Goal: Task Accomplishment & Management: Use online tool/utility

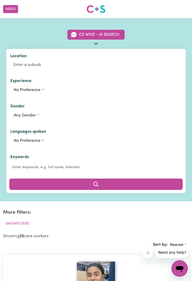
click at [43, 141] on button "No preference" at bounding box center [96, 141] width 172 height 10
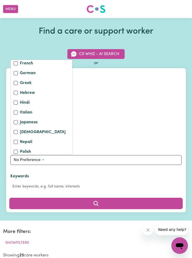
scroll to position [108, 0]
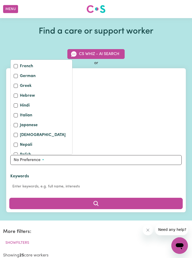
click at [21, 85] on label "Greek" at bounding box center [26, 86] width 12 height 7
click at [18, 85] on input "Greek" at bounding box center [16, 86] width 4 height 4
checkbox input "true"
checkbox input "false"
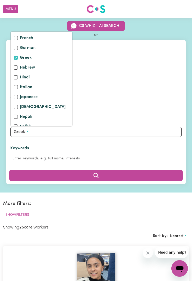
scroll to position [30, 0]
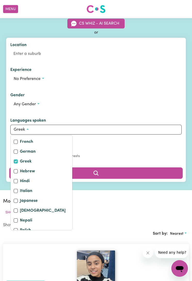
click at [121, 206] on div "More filters: Workers with an NDIS worker screening badge Workers who can drive…" at bounding box center [96, 210] width 186 height 24
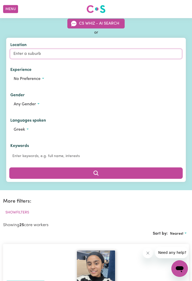
click at [42, 52] on input "Location" at bounding box center [96, 53] width 172 height 9
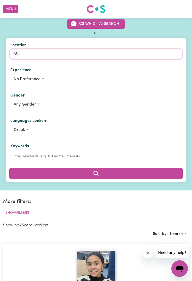
type input "Men"
type input "[GEOGRAPHIC_DATA]"
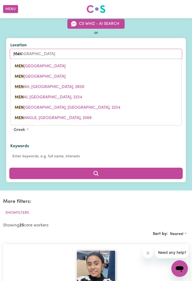
type input "Ment"
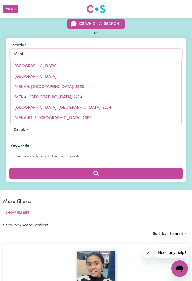
type input "MentMORE, [GEOGRAPHIC_DATA], 4798"
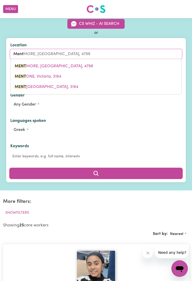
type input "[PERSON_NAME]"
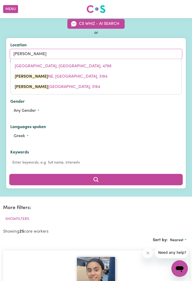
type input "MentoNE, [GEOGRAPHIC_DATA], 3194"
type input "Menton"
type input "MentonE, [GEOGRAPHIC_DATA], 3194"
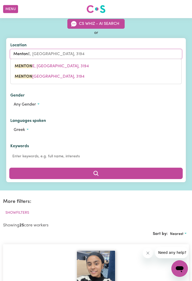
type input "Mentone"
type input "Mentone, [GEOGRAPHIC_DATA], 3194"
click at [64, 62] on link "MENTONE , [GEOGRAPHIC_DATA], 3194" at bounding box center [96, 66] width 171 height 10
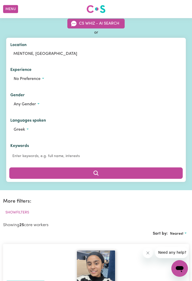
click at [115, 172] on button "Search" at bounding box center [96, 172] width 174 height 11
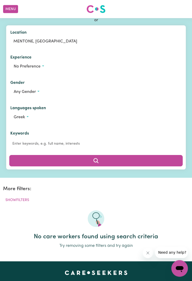
scroll to position [43, 0]
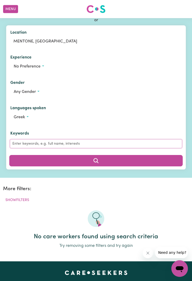
click at [63, 142] on input "Keywords" at bounding box center [96, 144] width 172 height 8
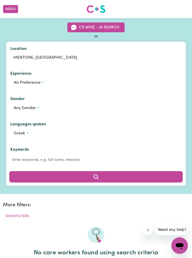
scroll to position [26, 0]
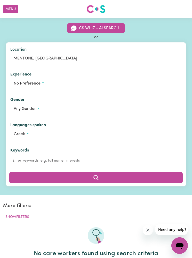
click at [35, 109] on span "Any gender" at bounding box center [25, 109] width 22 height 4
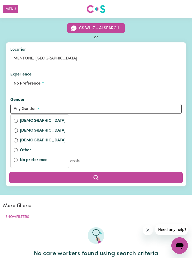
click at [36, 122] on label "[DEMOGRAPHIC_DATA]" at bounding box center [43, 121] width 46 height 7
click at [18, 122] on input "[DEMOGRAPHIC_DATA]" at bounding box center [16, 121] width 4 height 4
radio input "true"
click at [108, 177] on button "Search" at bounding box center [96, 177] width 174 height 11
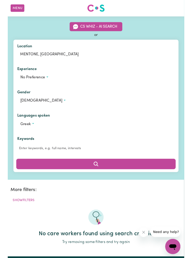
scroll to position [26, 0]
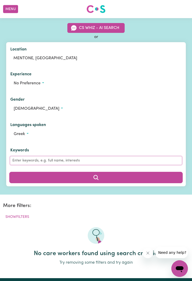
click at [44, 160] on input "Keywords" at bounding box center [96, 160] width 172 height 8
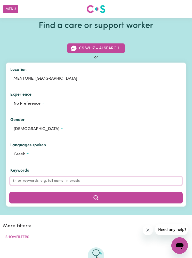
scroll to position [5, 0]
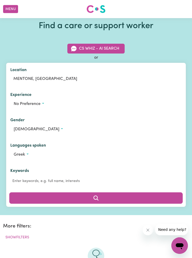
click at [39, 104] on span "No preference" at bounding box center [27, 104] width 27 height 4
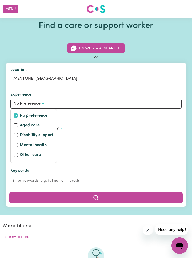
click at [43, 124] on div "Aged care" at bounding box center [34, 125] width 40 height 7
click at [20, 124] on label "Aged care" at bounding box center [30, 125] width 20 height 7
click at [18, 124] on input "Aged care" at bounding box center [16, 125] width 4 height 4
checkbox input "true"
checkbox input "false"
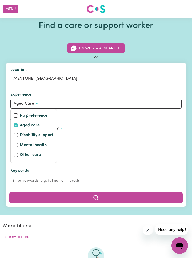
click at [40, 152] on label "Other care" at bounding box center [30, 155] width 21 height 7
click at [18, 153] on input "Other care" at bounding box center [16, 155] width 4 height 4
checkbox input "true"
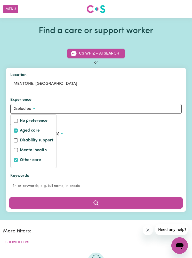
scroll to position [0, 0]
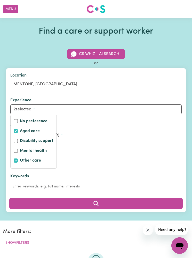
click at [22, 120] on label "No preference" at bounding box center [34, 121] width 28 height 7
click at [18, 120] on input "No preference" at bounding box center [16, 121] width 4 height 4
checkbox input "true"
checkbox input "false"
click at [23, 158] on label "Other care" at bounding box center [30, 160] width 21 height 7
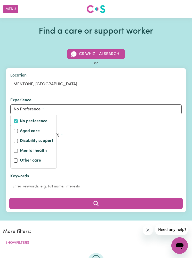
click at [18, 158] on input "Other care" at bounding box center [16, 160] width 4 height 4
checkbox input "true"
checkbox input "false"
click at [113, 200] on button "Search" at bounding box center [96, 203] width 174 height 11
